Goal: Task Accomplishment & Management: Complete application form

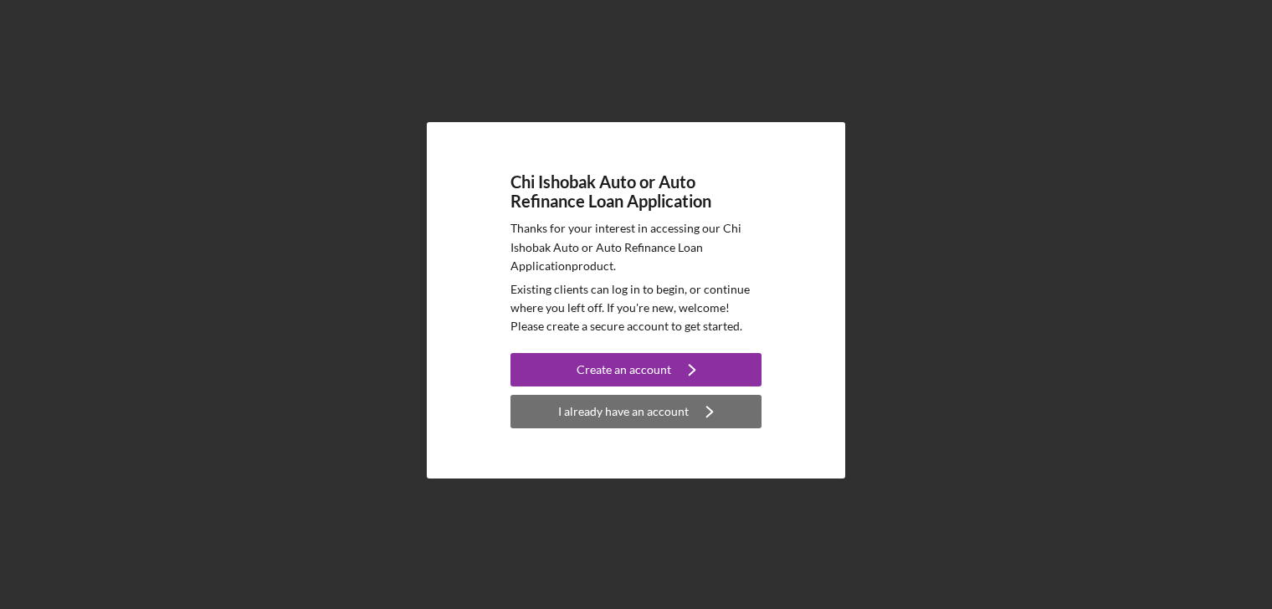
click at [633, 413] on div "I already have an account" at bounding box center [623, 411] width 131 height 33
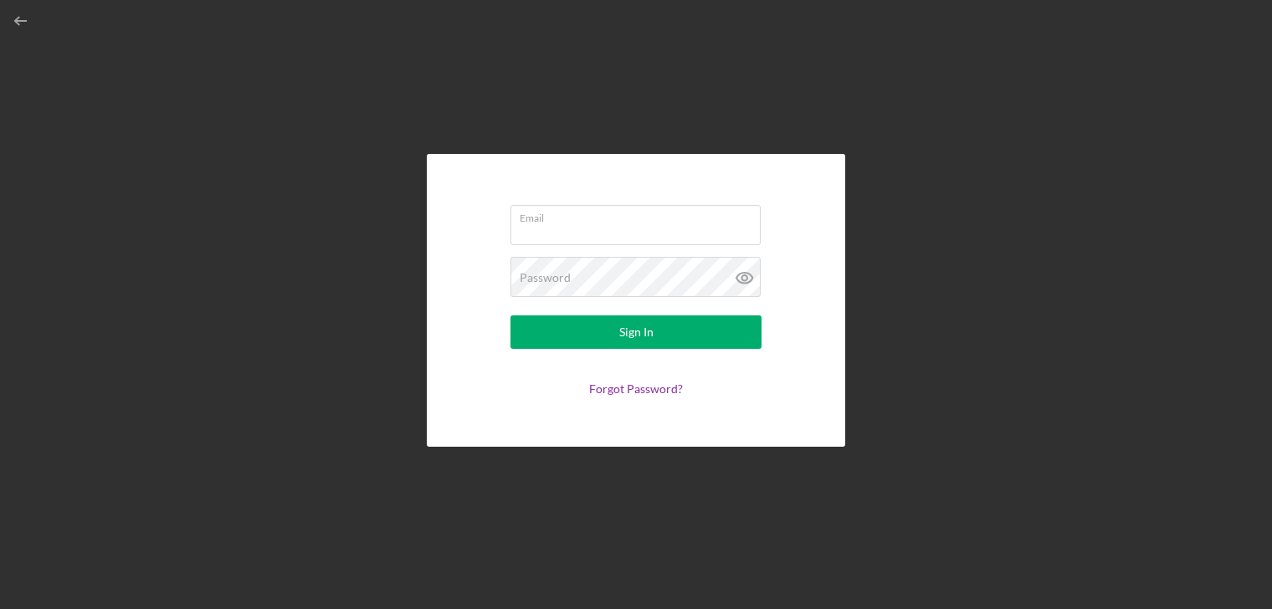
type input "[EMAIL_ADDRESS][DOMAIN_NAME]"
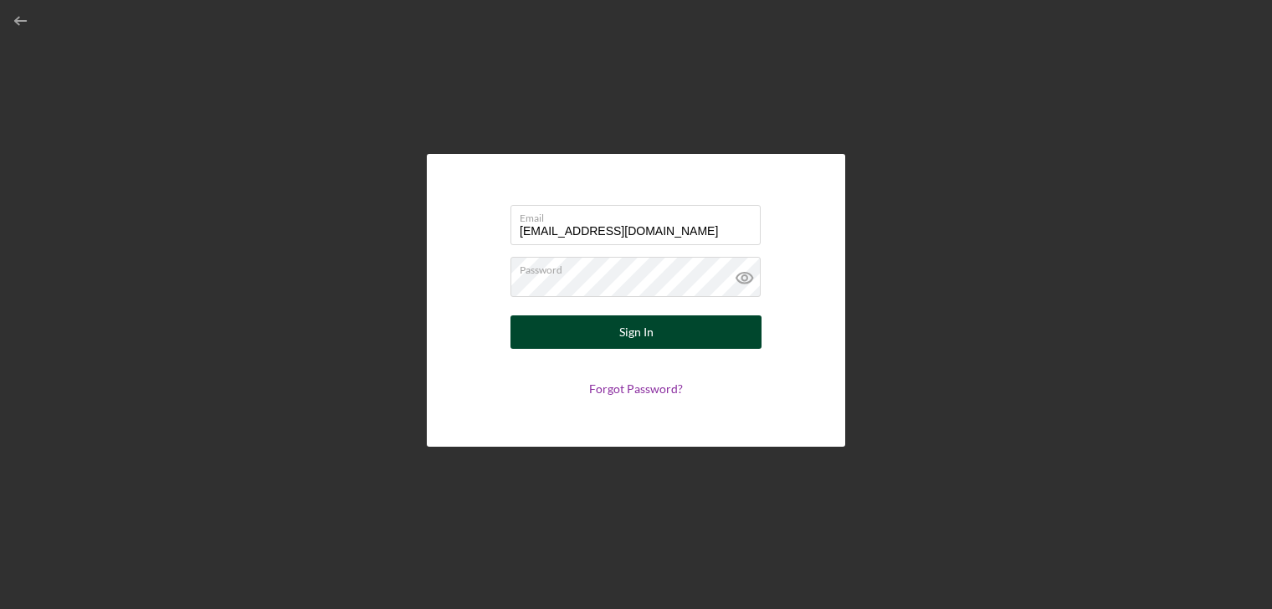
click at [682, 333] on button "Sign In" at bounding box center [636, 332] width 251 height 33
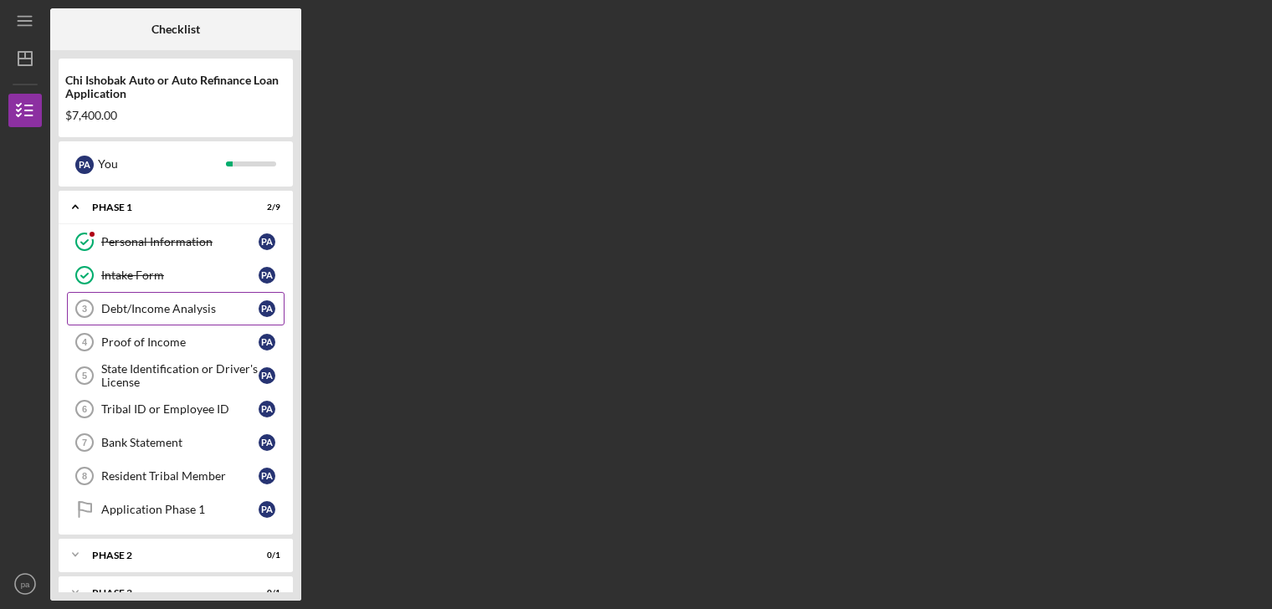
click at [164, 305] on div "Debt/Income Analysis" at bounding box center [179, 308] width 157 height 13
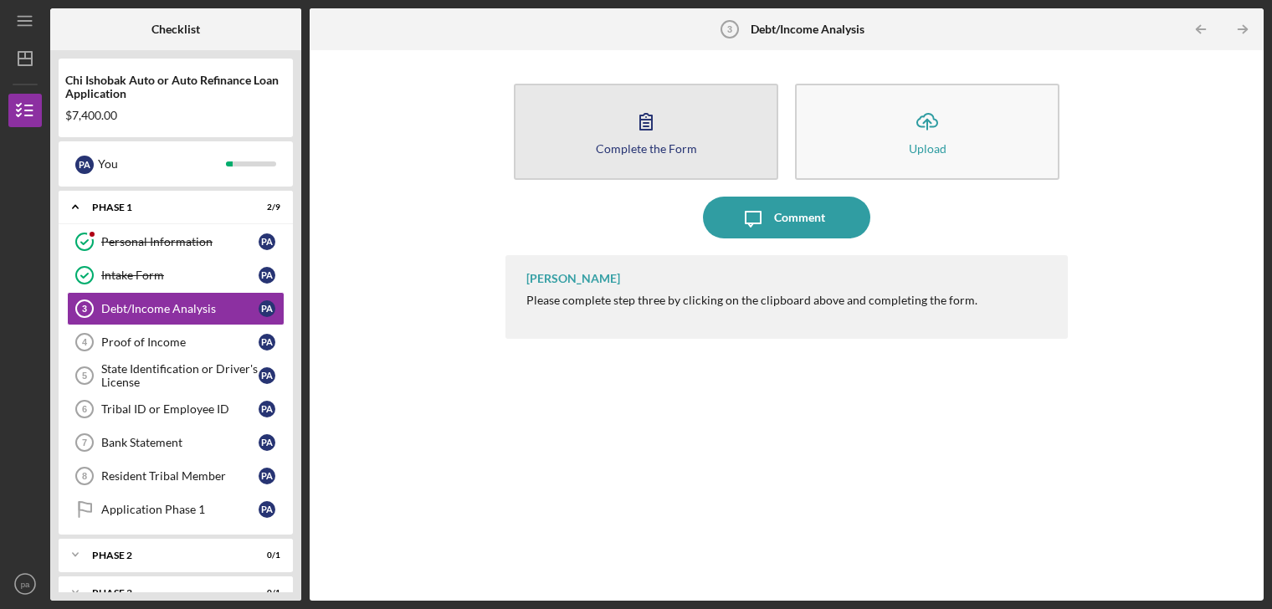
click at [662, 126] on icon "button" at bounding box center [646, 121] width 42 height 42
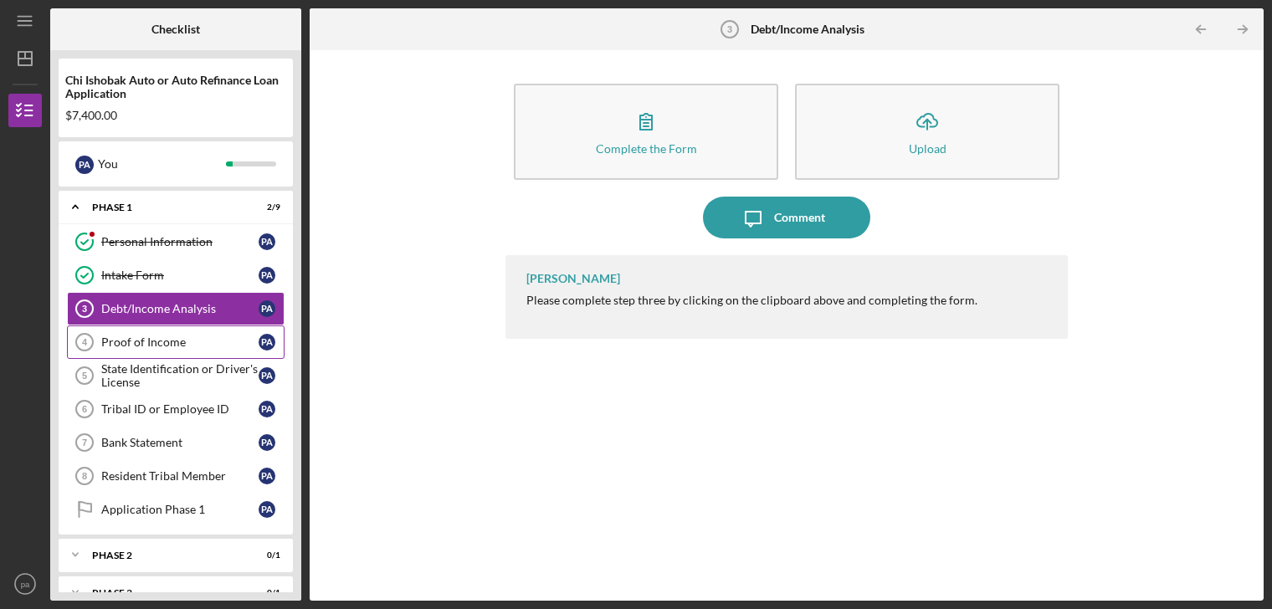
click at [132, 336] on div "Proof of Income" at bounding box center [179, 342] width 157 height 13
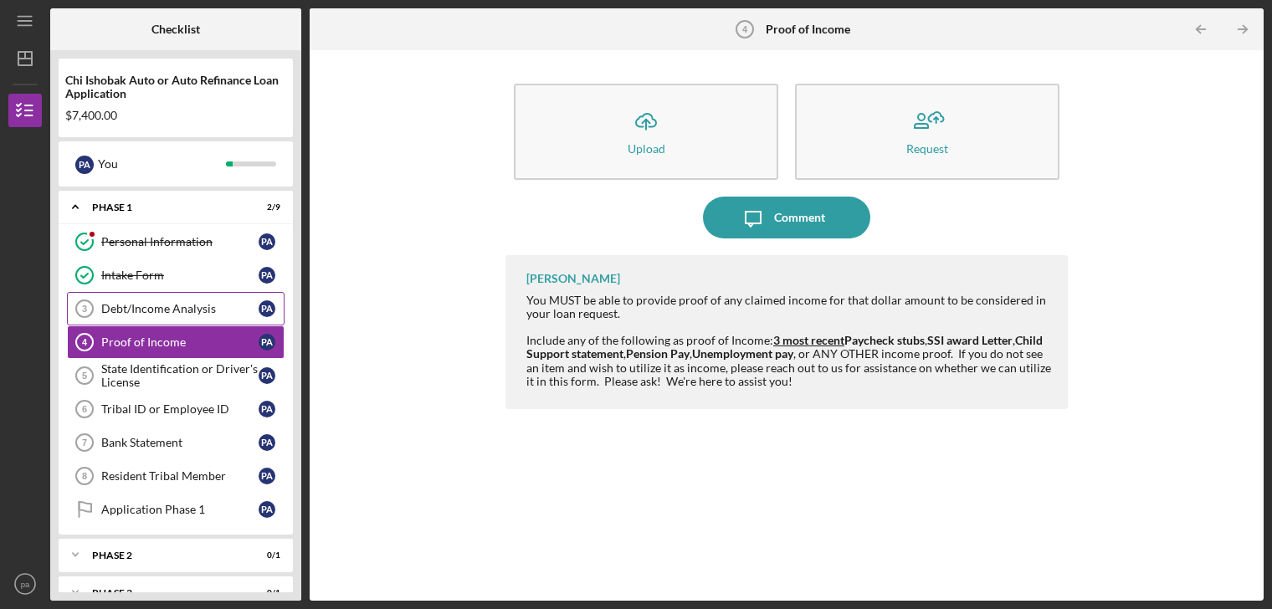
click at [165, 311] on div "Debt/Income Analysis" at bounding box center [179, 308] width 157 height 13
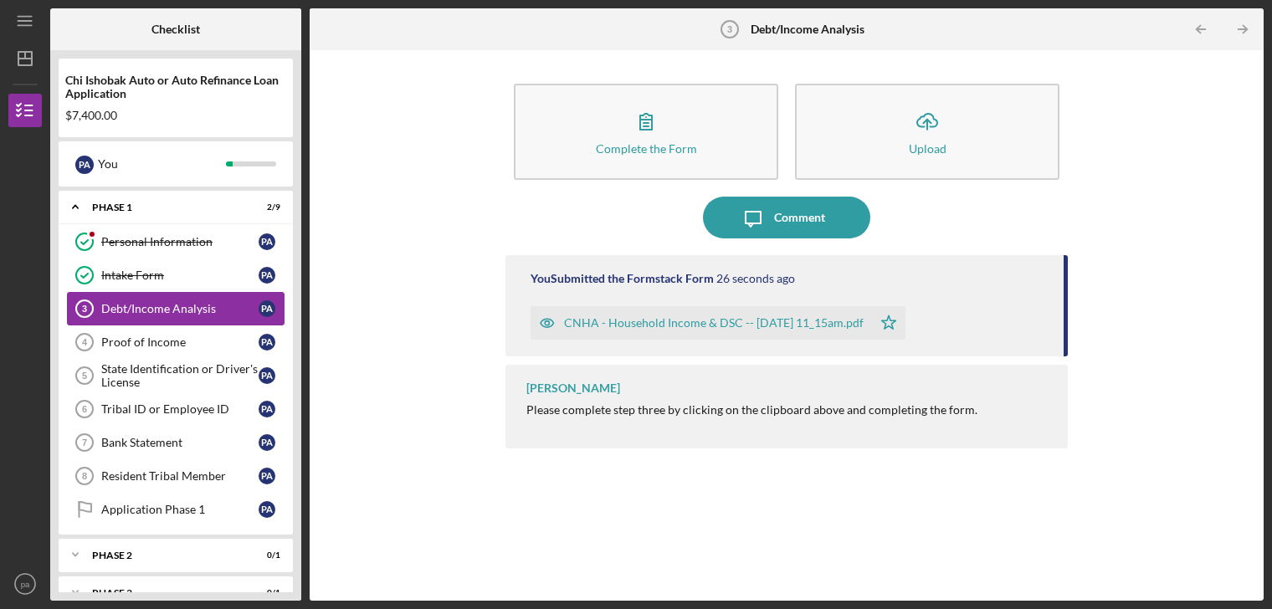
click at [189, 311] on div "Debt/Income Analysis" at bounding box center [179, 308] width 157 height 13
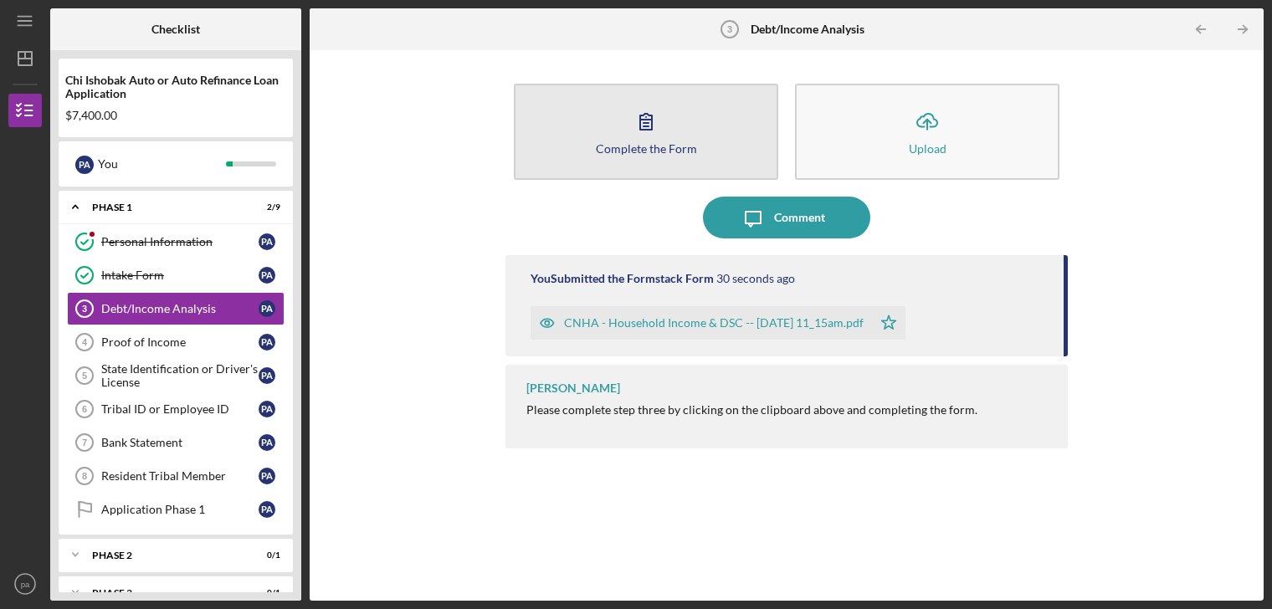
click at [583, 148] on button "Complete the Form Form" at bounding box center [646, 132] width 265 height 96
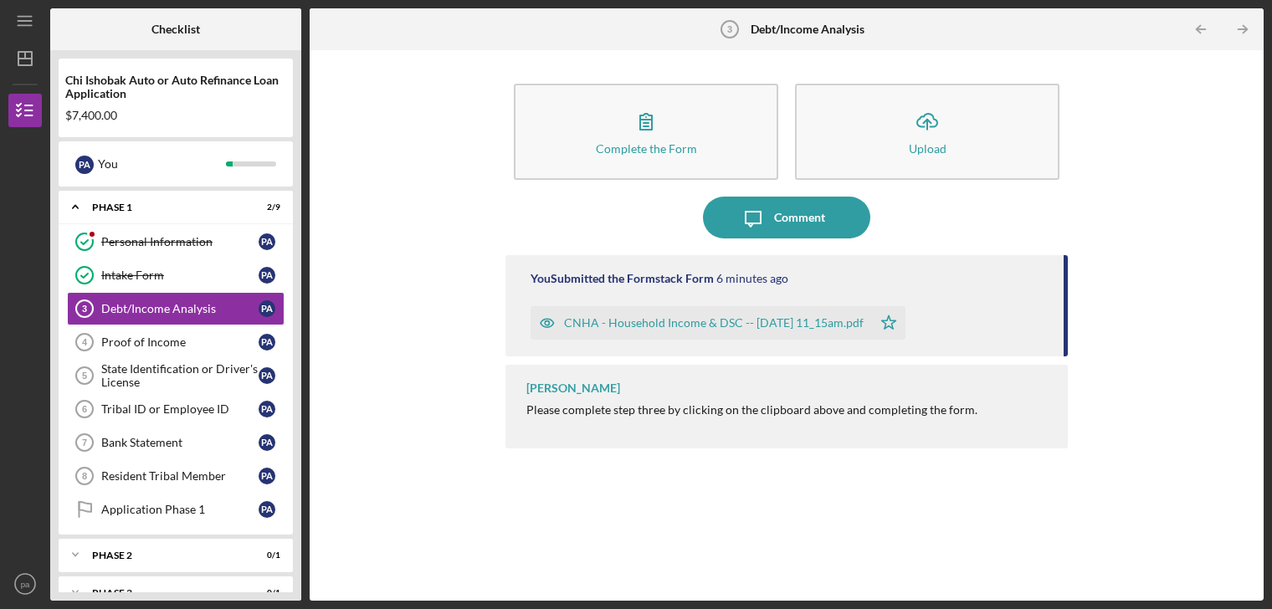
click at [1046, 448] on div "[PERSON_NAME] Please complete step three by clicking on the clipboard above and…" at bounding box center [787, 407] width 563 height 84
click at [137, 344] on div "Proof of Income" at bounding box center [179, 342] width 157 height 13
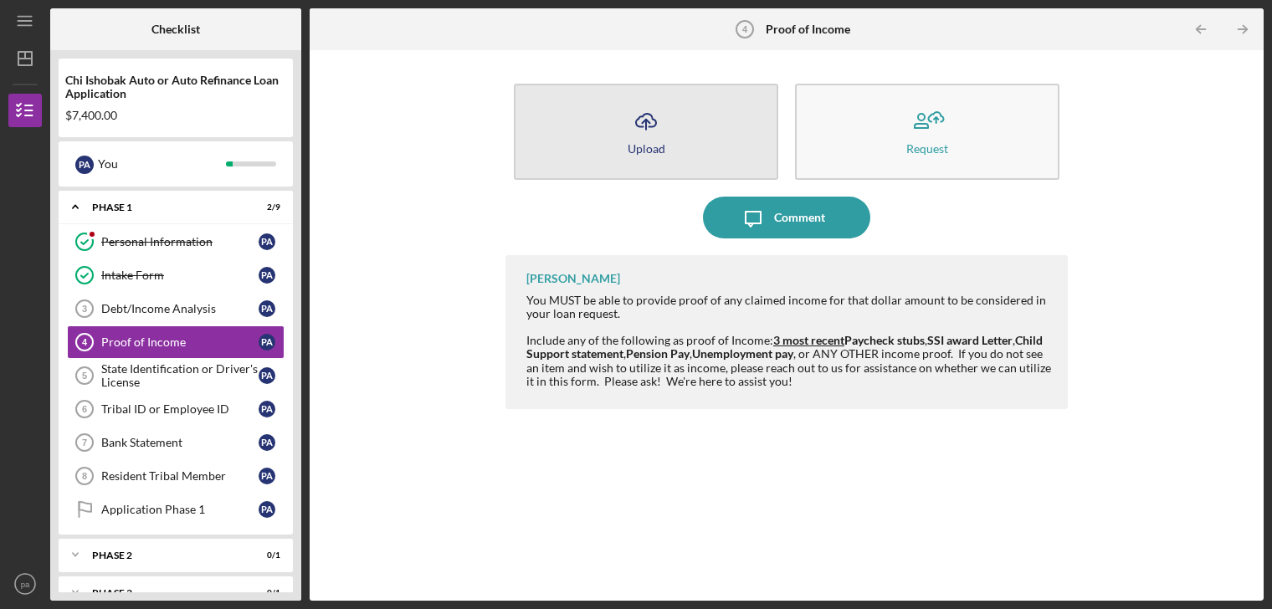
click at [643, 126] on icon "button" at bounding box center [646, 120] width 20 height 13
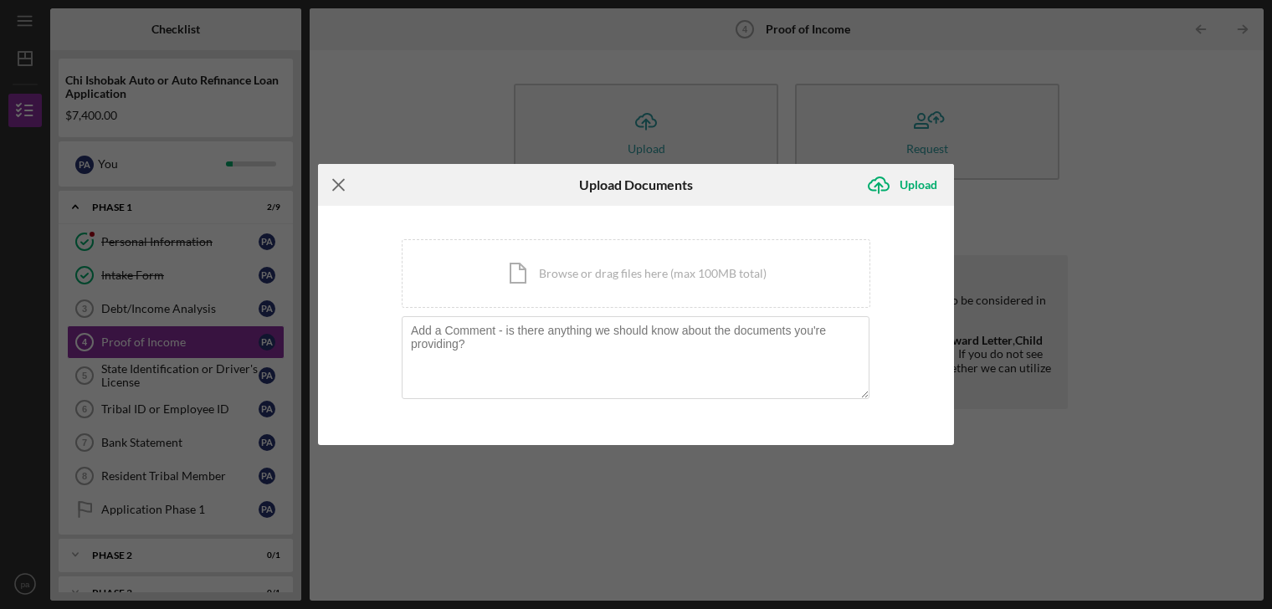
click at [346, 187] on icon "Icon/Menu Close" at bounding box center [339, 185] width 42 height 42
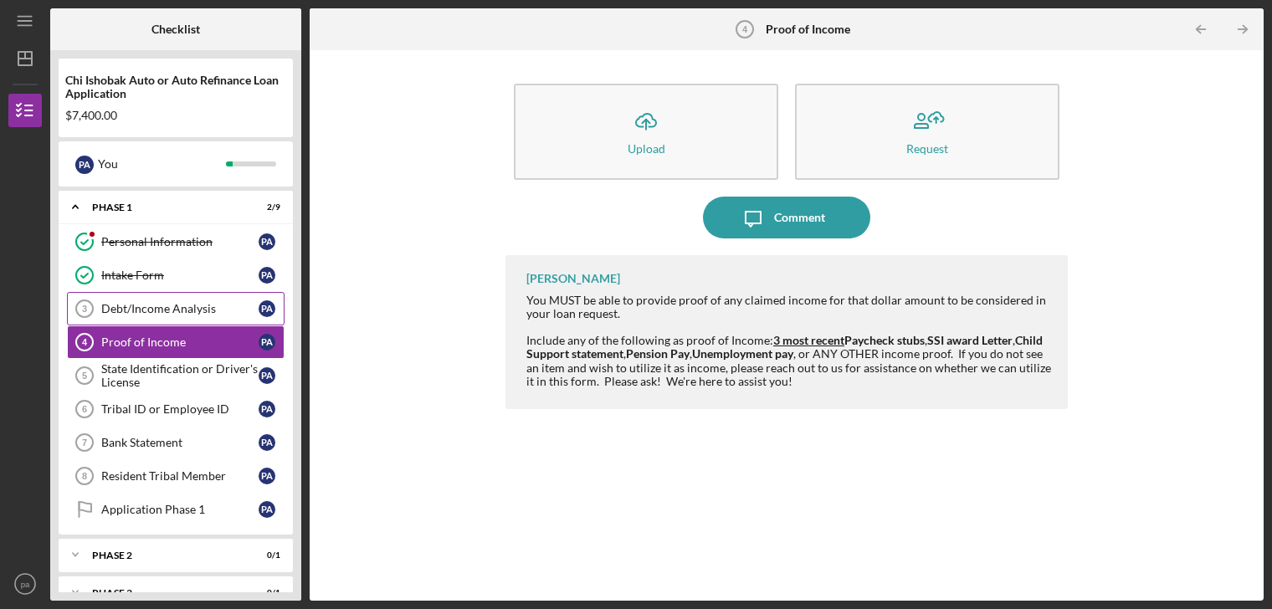
click at [162, 304] on div "Debt/Income Analysis" at bounding box center [179, 308] width 157 height 13
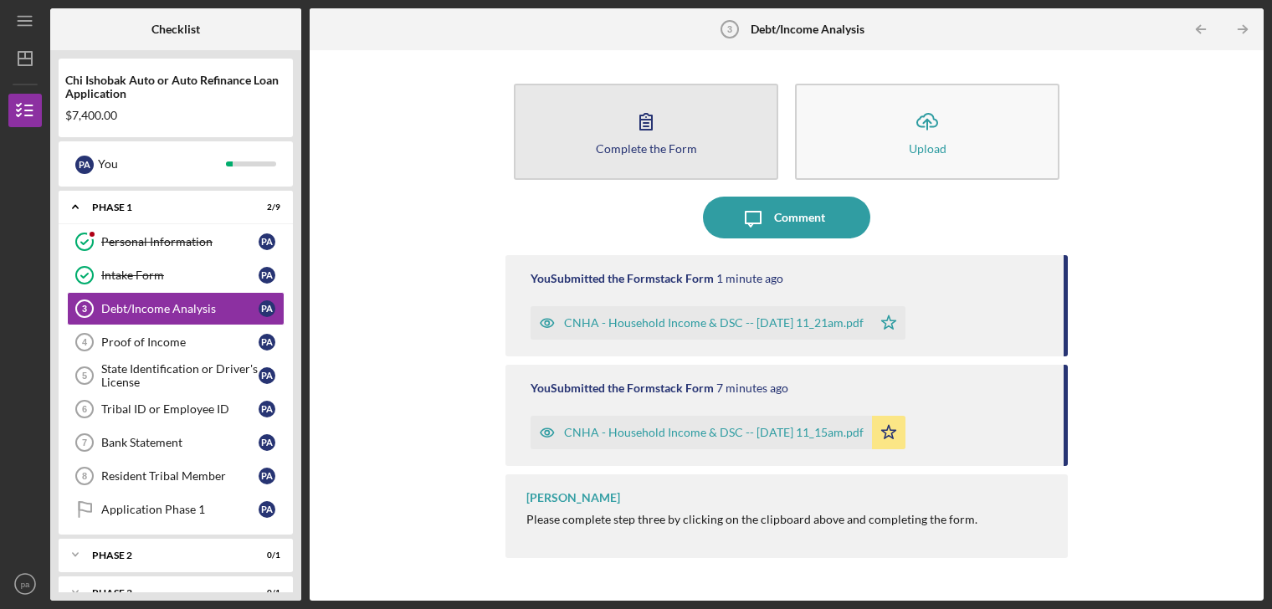
click at [647, 121] on icon "button" at bounding box center [646, 121] width 42 height 42
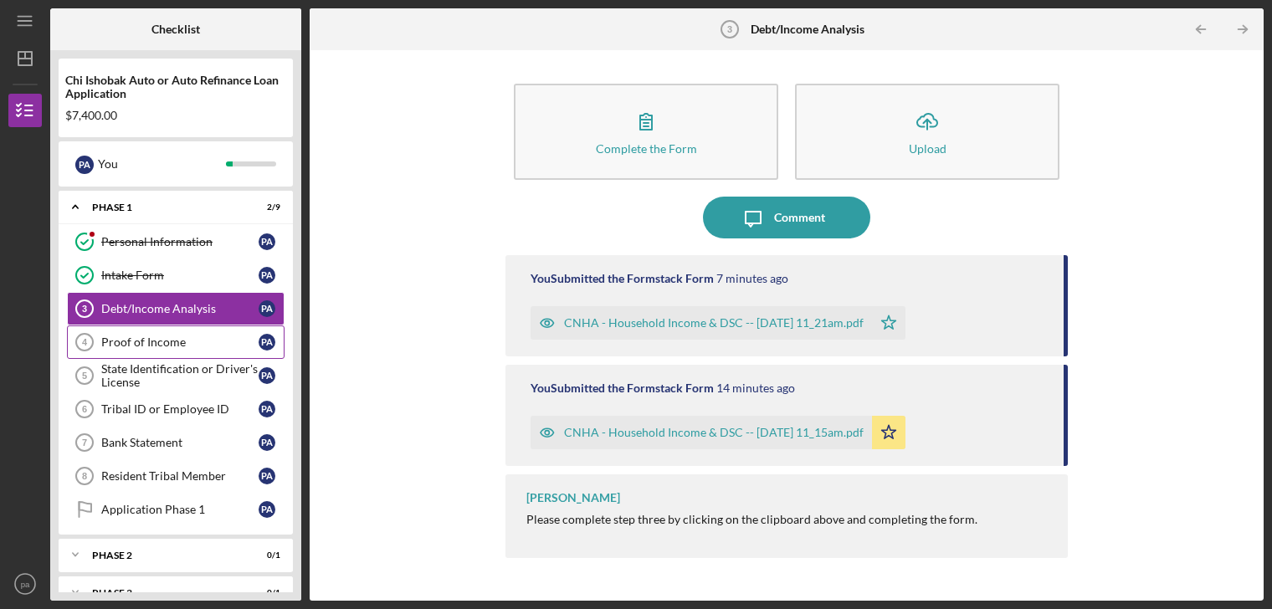
click at [147, 339] on div "Proof of Income" at bounding box center [179, 342] width 157 height 13
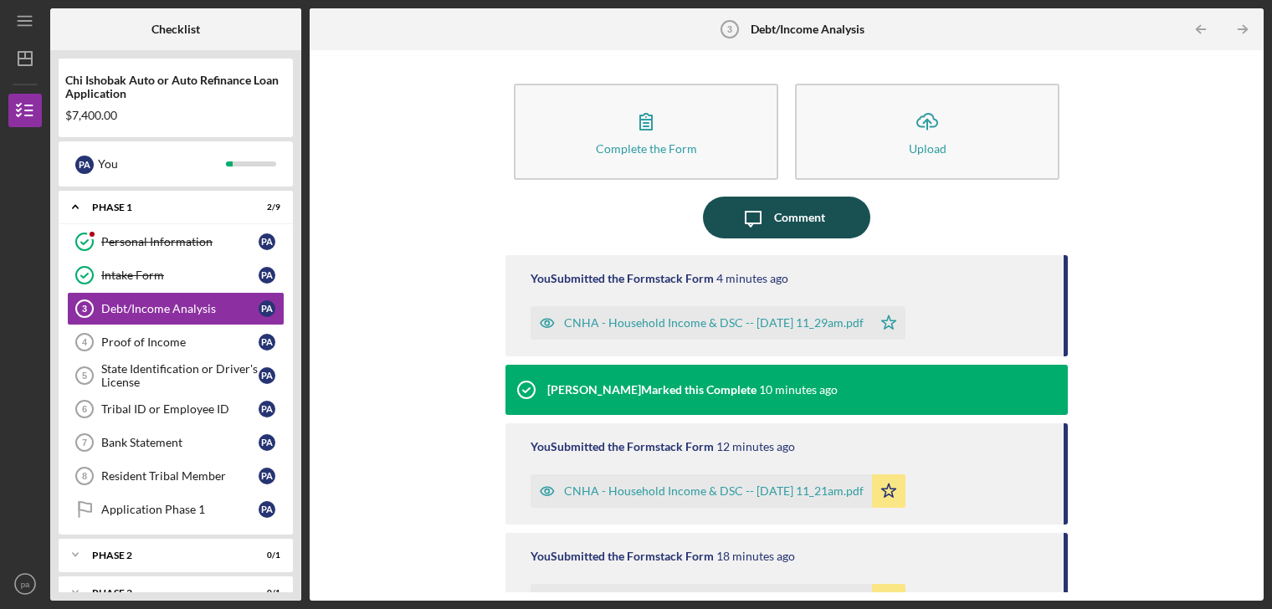
click at [788, 214] on div "Comment" at bounding box center [799, 218] width 51 height 42
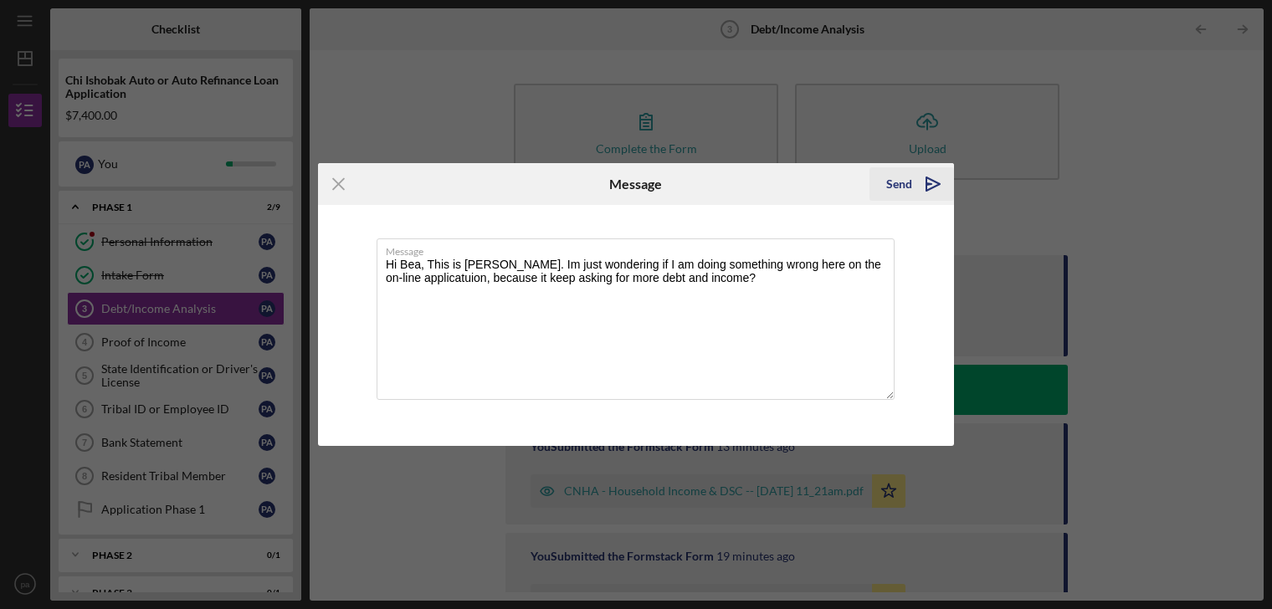
type textarea "Hi Bea, This is [PERSON_NAME]. Im just wondering if I am doing something wrong …"
click at [928, 187] on icon "Icon/icon-invite-send" at bounding box center [933, 184] width 42 height 42
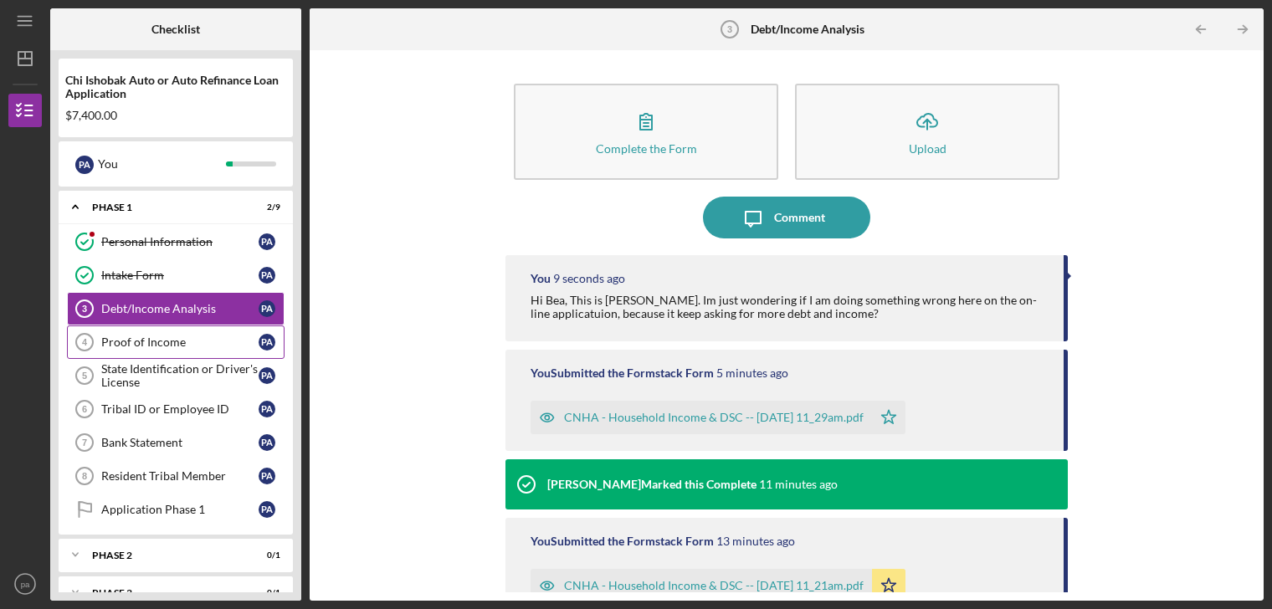
click at [163, 338] on div "Proof of Income" at bounding box center [179, 342] width 157 height 13
